Goal: Navigation & Orientation: Find specific page/section

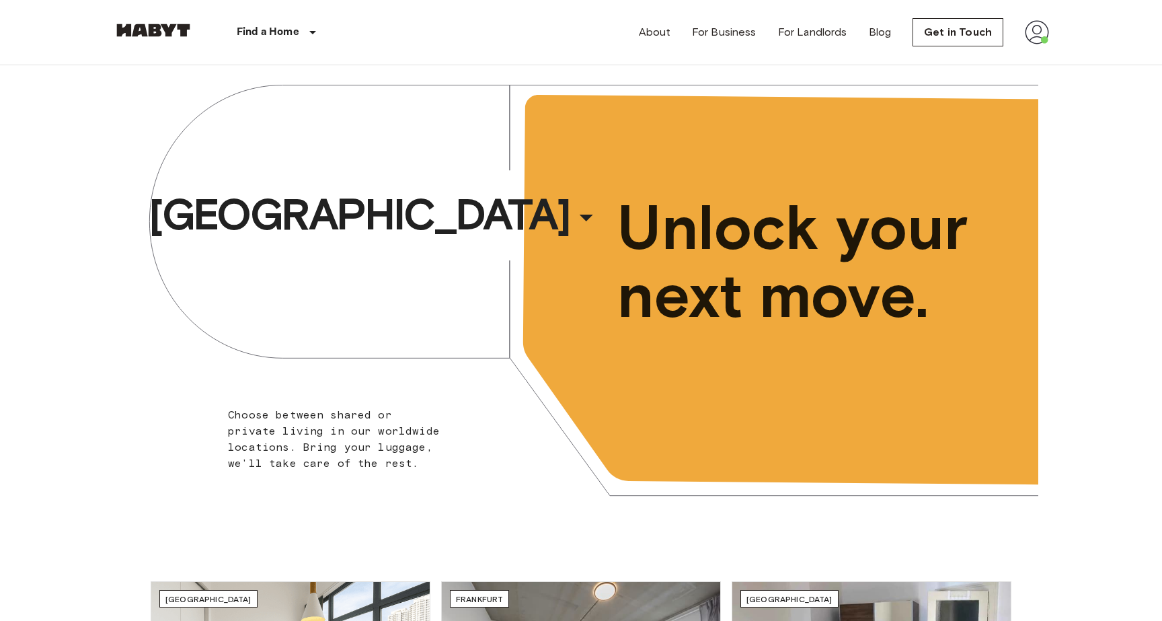
click at [1042, 30] on img at bounding box center [1037, 32] width 24 height 24
click at [1040, 30] on img at bounding box center [1037, 32] width 24 height 24
click at [1034, 50] on li "Profile" at bounding box center [1084, 56] width 134 height 24
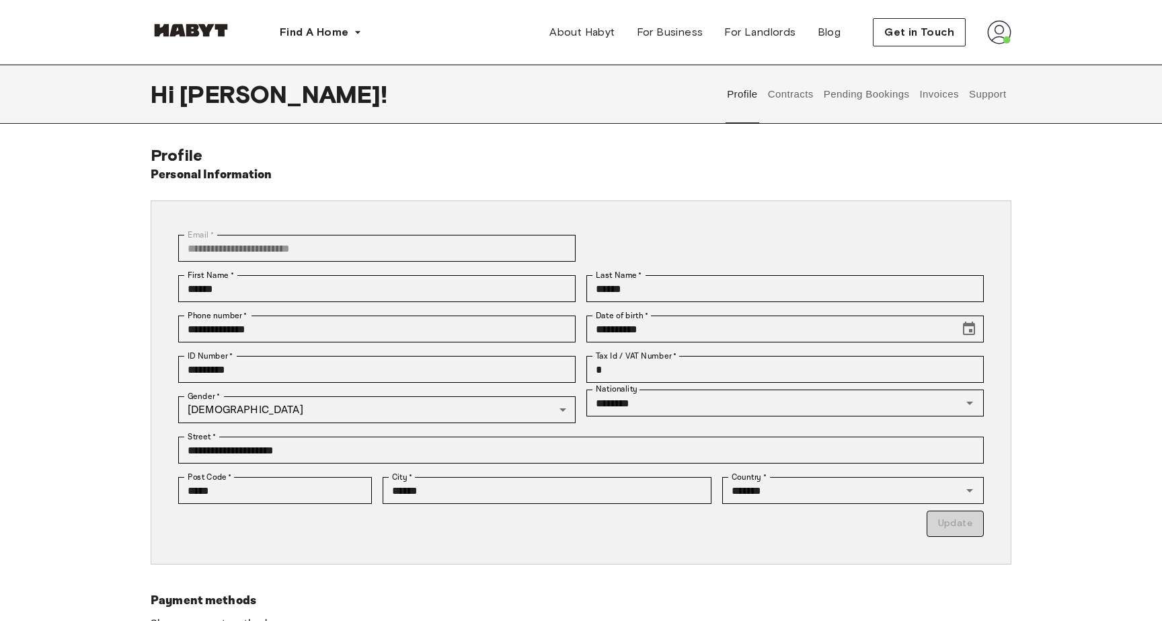
click at [972, 94] on button "Support" at bounding box center [987, 94] width 41 height 59
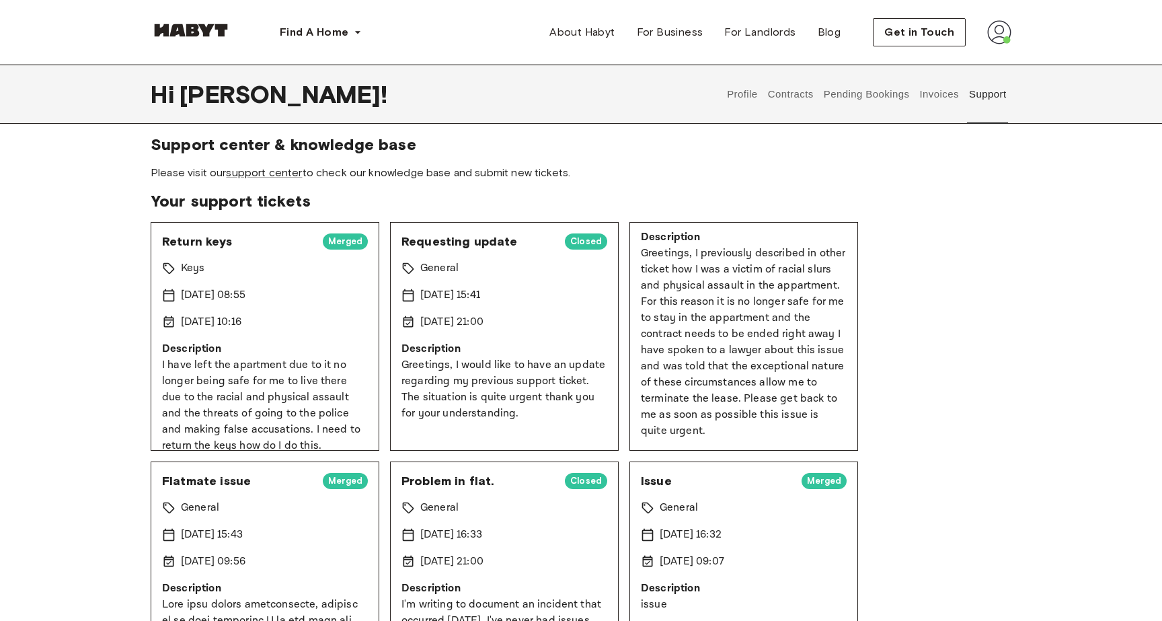
scroll to position [112, 0]
click at [746, 97] on button "Profile" at bounding box center [743, 94] width 34 height 59
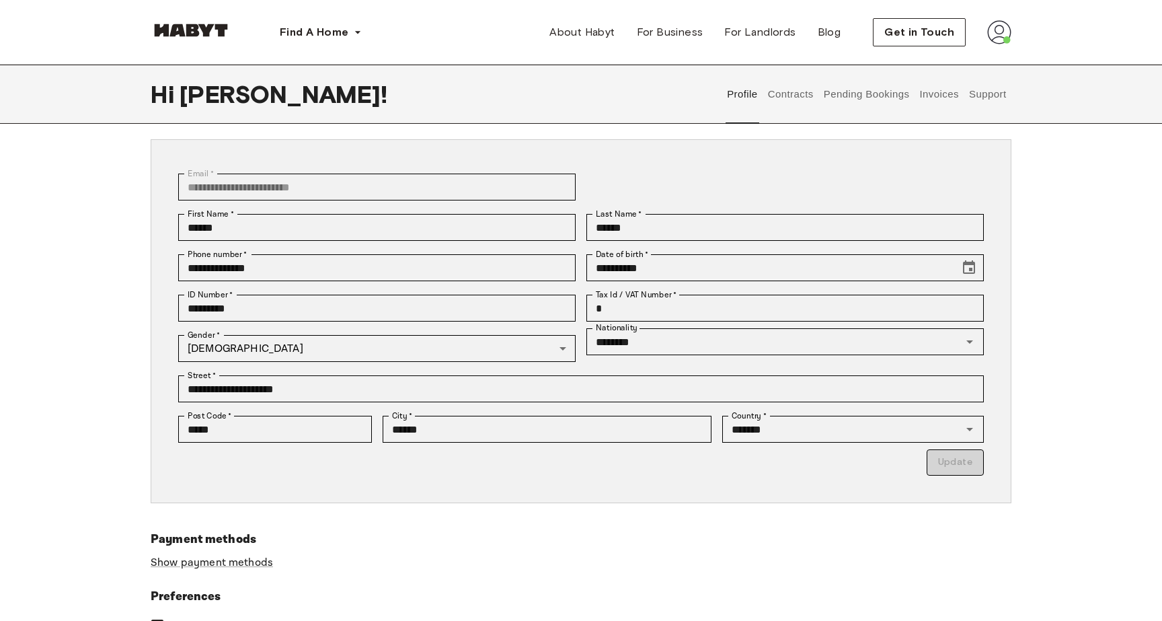
scroll to position [61, 0]
click at [996, 89] on button "Support" at bounding box center [987, 94] width 41 height 59
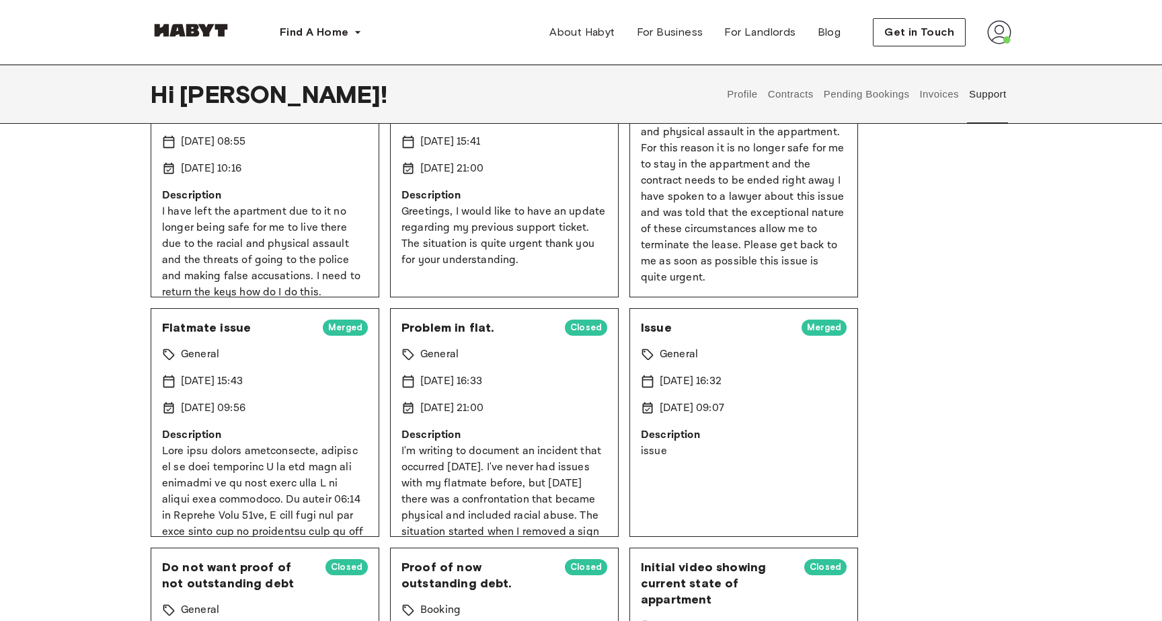
scroll to position [178, 0]
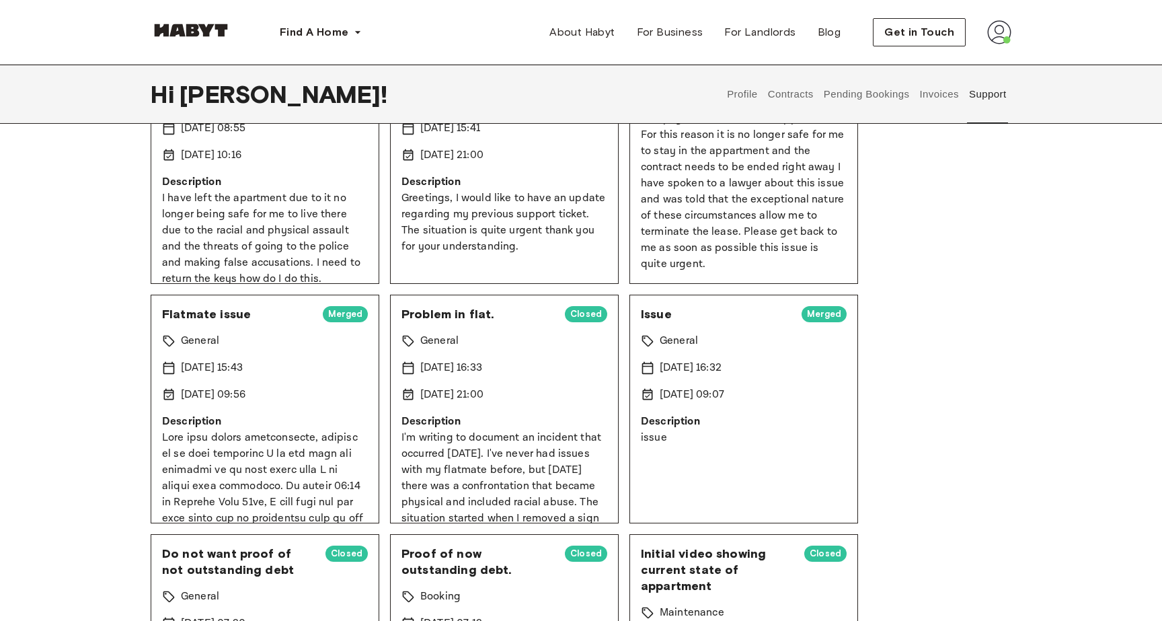
click at [734, 102] on button "Profile" at bounding box center [743, 94] width 34 height 59
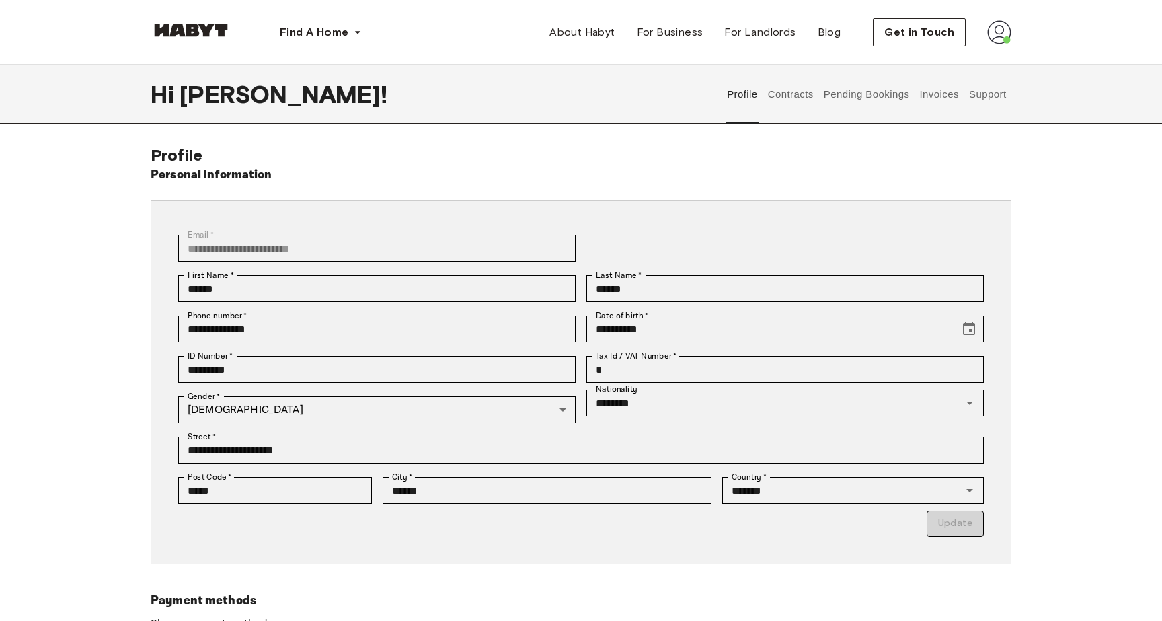
click at [874, 3] on div "Find A Home Europe Amsterdam Berlin Frankfurt Hamburg Lisbon Madrid Milan Moden…" at bounding box center [581, 32] width 861 height 65
click at [877, 0] on div "Find A Home Europe Amsterdam Berlin Frankfurt Hamburg Lisbon Madrid Milan Moden…" at bounding box center [581, 32] width 861 height 65
